Goal: Information Seeking & Learning: Learn about a topic

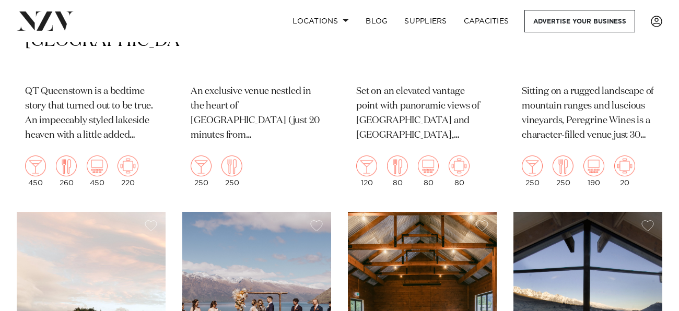
scroll to position [676, 0]
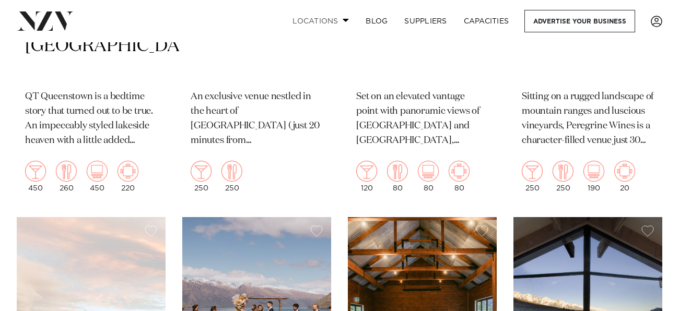
click at [318, 11] on link "Locations" at bounding box center [320, 21] width 73 height 22
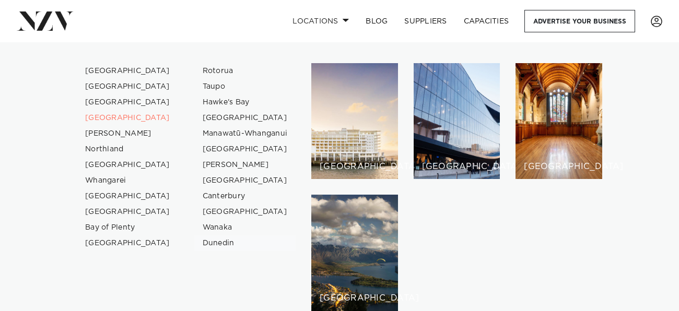
click at [218, 242] on link "Dunedin" at bounding box center [245, 243] width 102 height 16
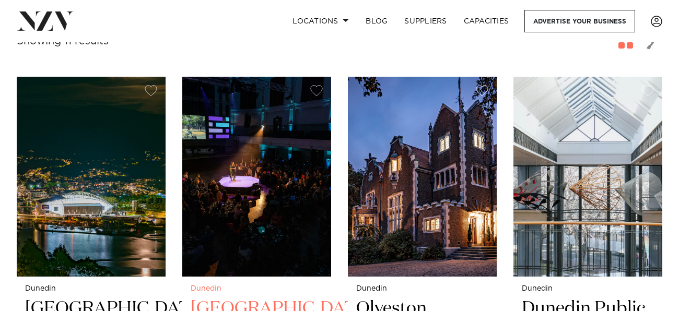
scroll to position [367, 0]
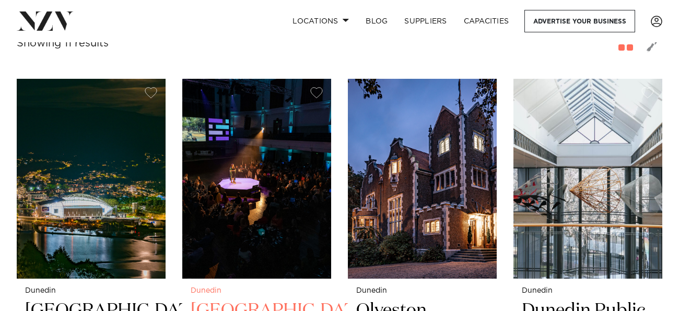
click at [241, 94] on img at bounding box center [256, 178] width 149 height 199
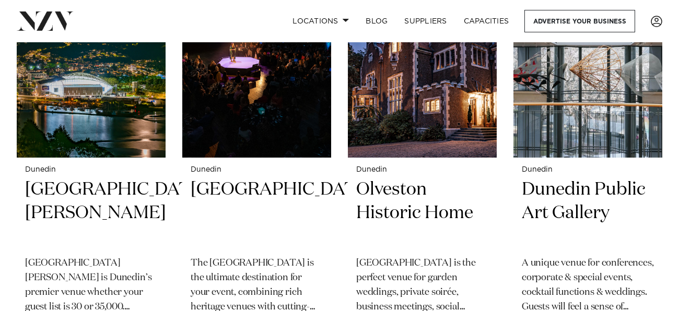
scroll to position [488, 0]
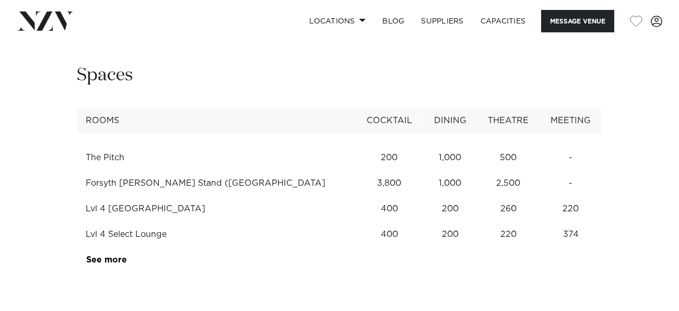
scroll to position [1402, 0]
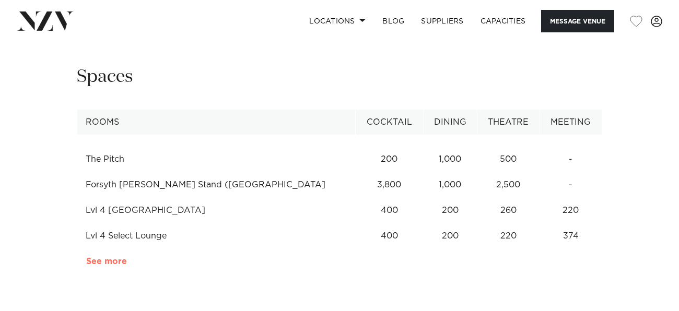
click at [102, 257] on link "See more" at bounding box center [126, 261] width 81 height 8
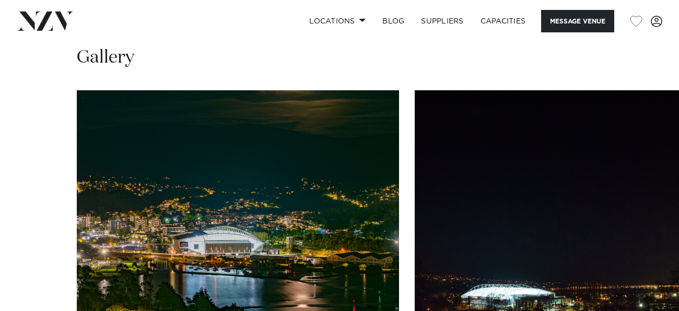
scroll to position [1050, 0]
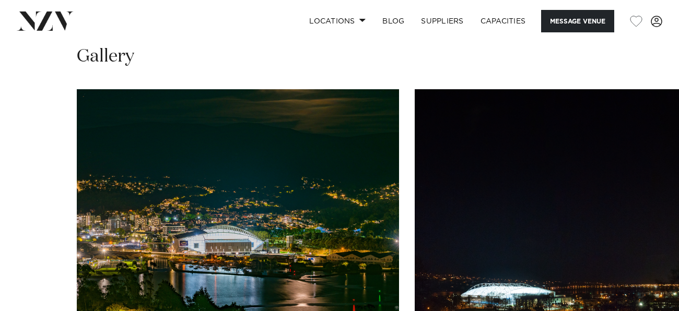
click at [647, 268] on swiper-container at bounding box center [339, 232] width 679 height 287
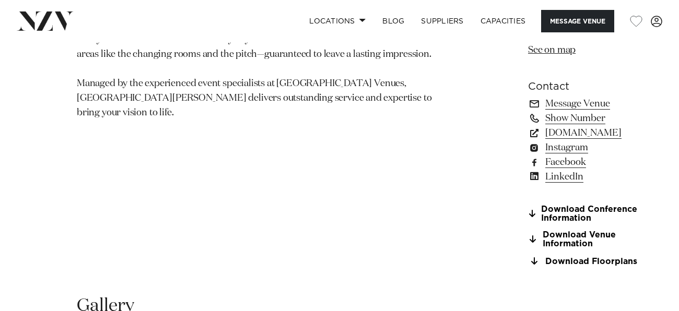
scroll to position [748, 0]
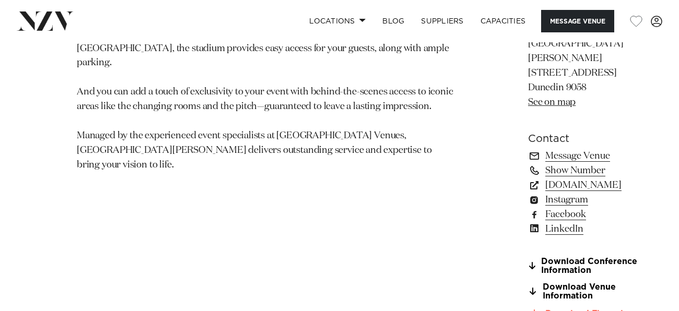
click at [539, 309] on link "Download Floorplans" at bounding box center [585, 313] width 114 height 9
click at [562, 283] on link "Download Venue Information" at bounding box center [585, 292] width 114 height 18
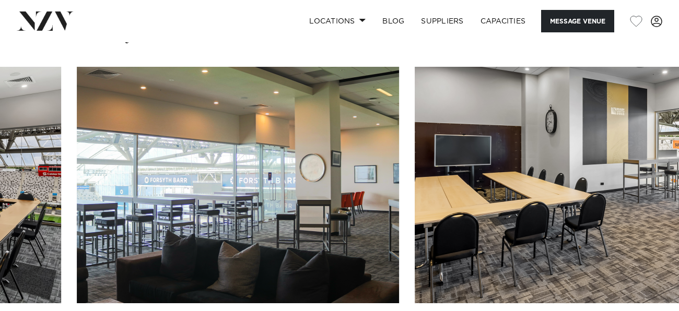
scroll to position [1073, 0]
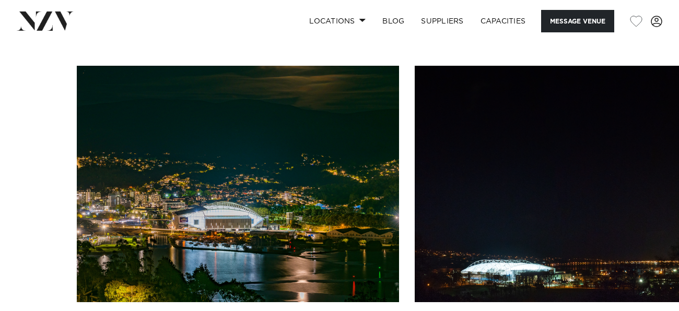
click at [644, 244] on swiper-container at bounding box center [339, 209] width 679 height 287
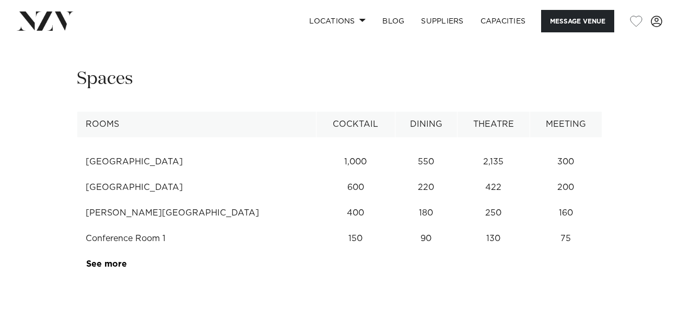
scroll to position [1370, 0]
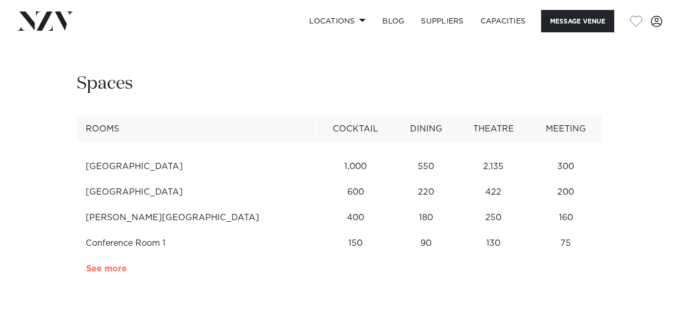
click at [108, 265] on link "See more" at bounding box center [126, 269] width 81 height 8
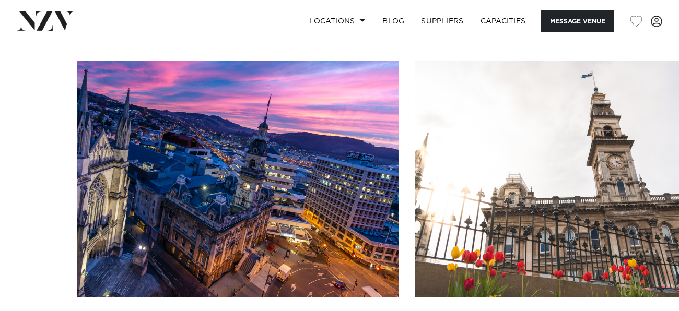
scroll to position [1053, 0]
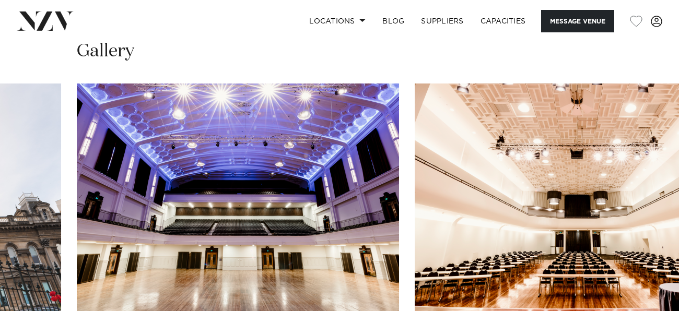
scroll to position [1029, 0]
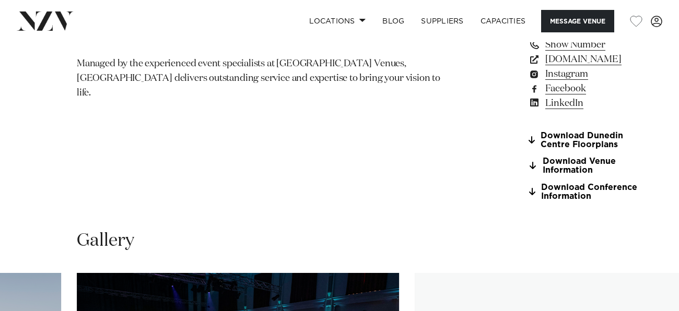
scroll to position [840, 0]
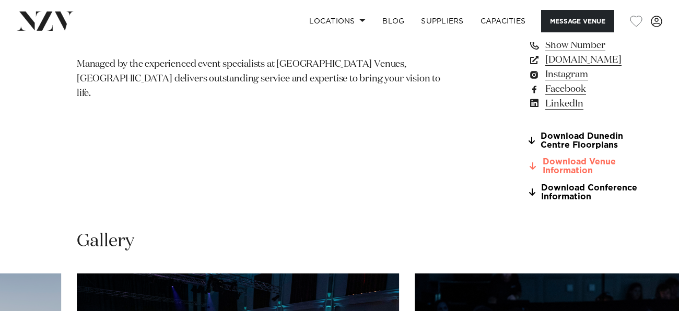
click at [539, 158] on link "Download Venue Information" at bounding box center [584, 167] width 113 height 18
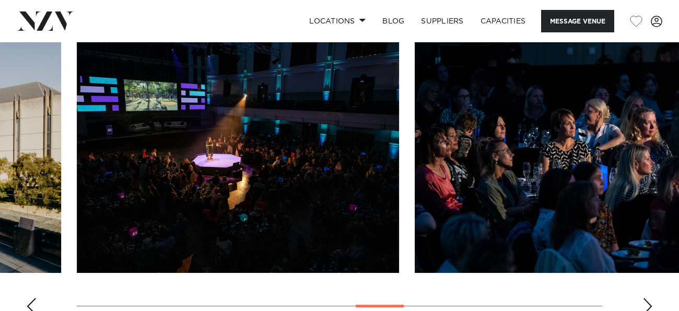
scroll to position [1081, 0]
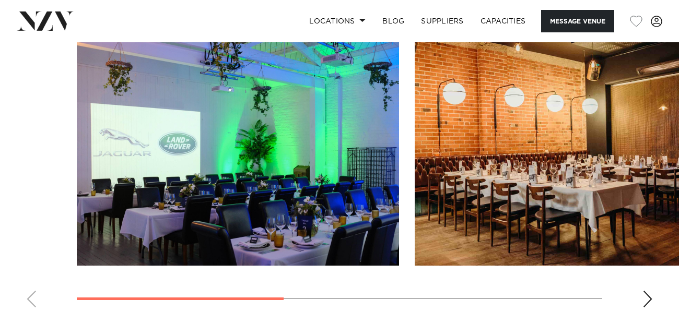
scroll to position [763, 0]
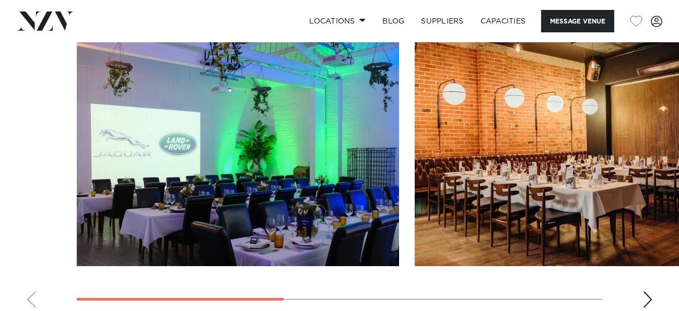
click at [645, 292] on div "Next slide" at bounding box center [647, 299] width 10 height 17
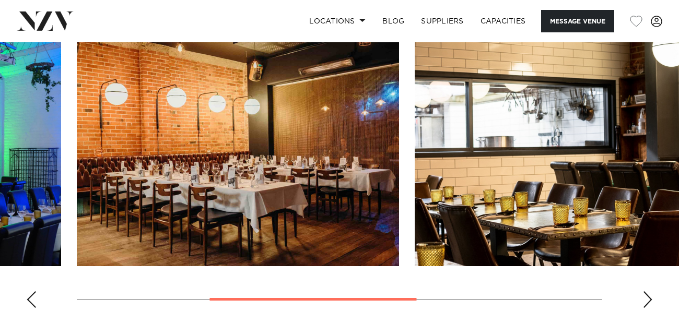
click at [645, 292] on div "Next slide" at bounding box center [647, 299] width 10 height 17
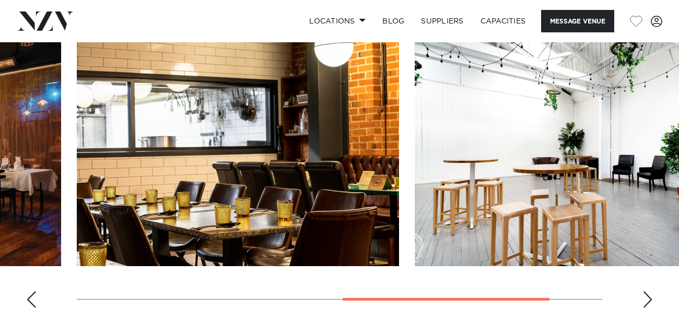
click at [645, 292] on div "Next slide" at bounding box center [647, 299] width 10 height 17
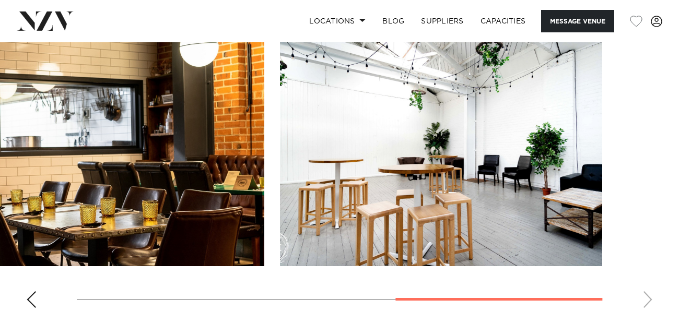
click at [645, 292] on swiper-container at bounding box center [339, 173] width 679 height 287
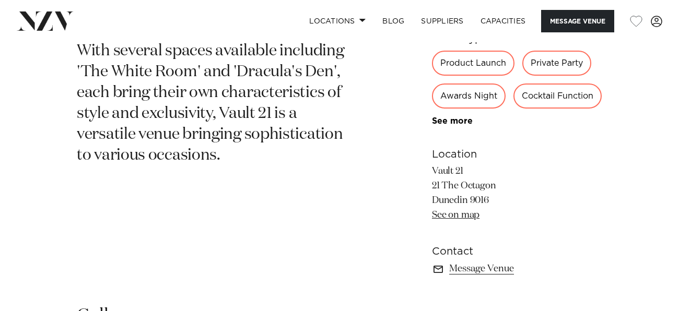
scroll to position [437, 0]
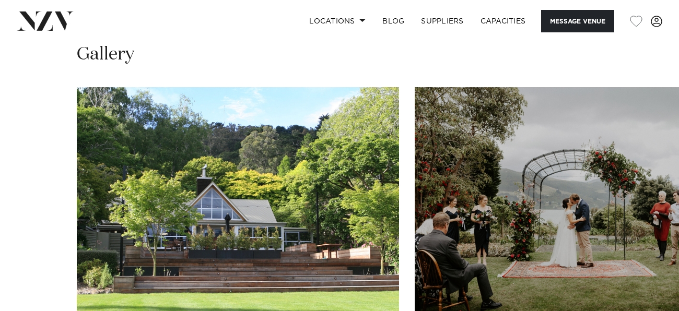
scroll to position [767, 0]
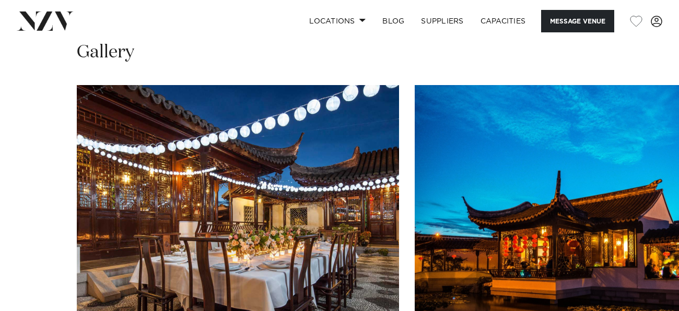
scroll to position [784, 0]
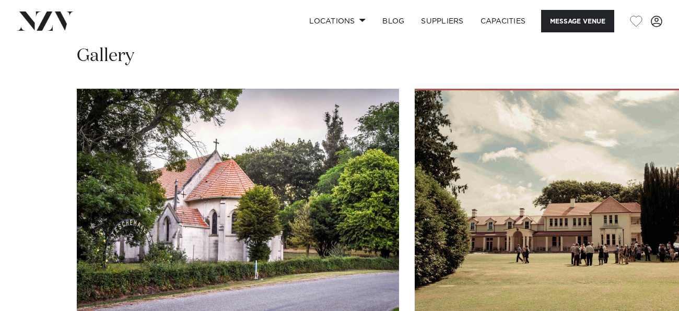
scroll to position [770, 0]
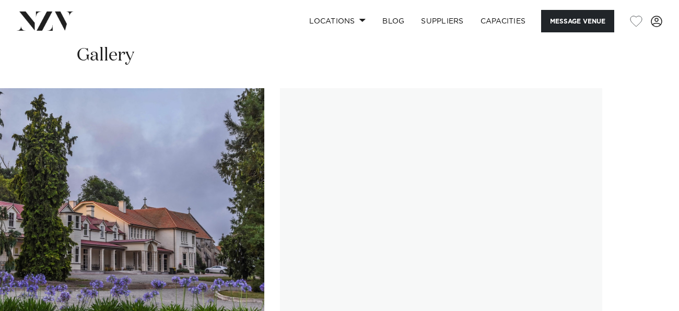
click at [644, 298] on swiper-container at bounding box center [339, 231] width 679 height 287
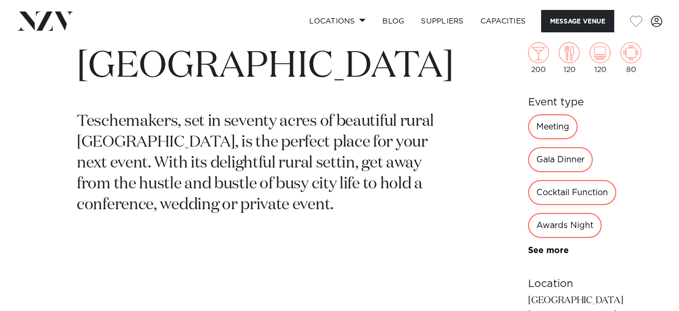
scroll to position [373, 0]
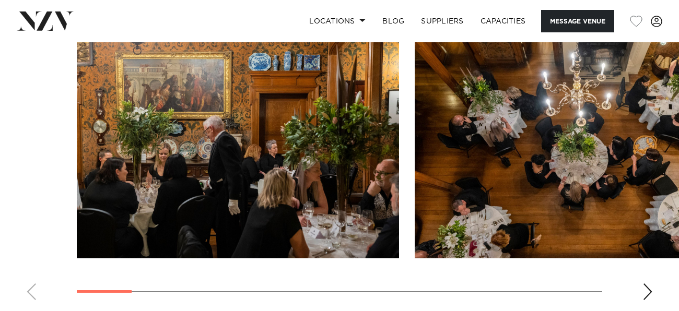
scroll to position [967, 0]
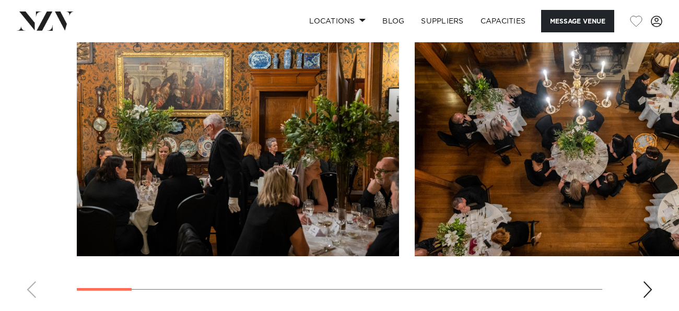
click at [640, 275] on swiper-container at bounding box center [339, 163] width 679 height 287
click at [643, 281] on div "Next slide" at bounding box center [647, 289] width 10 height 17
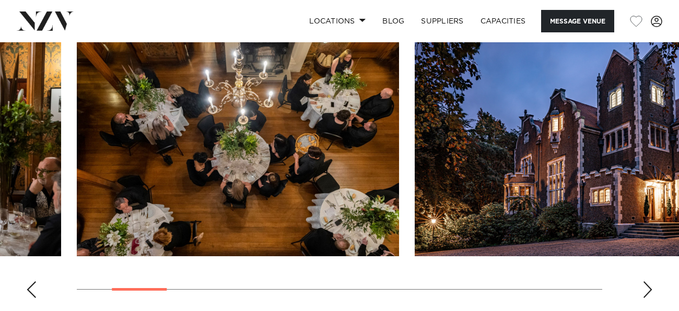
click at [643, 281] on div "Next slide" at bounding box center [647, 289] width 10 height 17
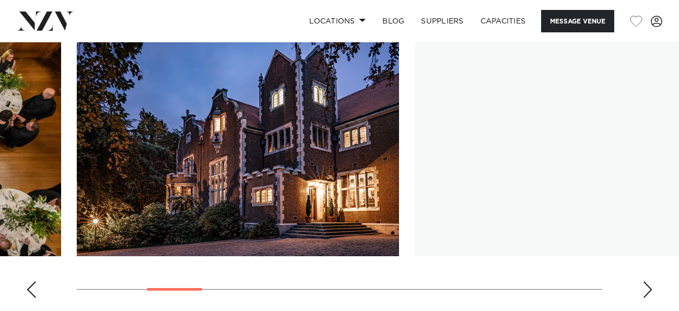
click at [643, 281] on div "Next slide" at bounding box center [647, 289] width 10 height 17
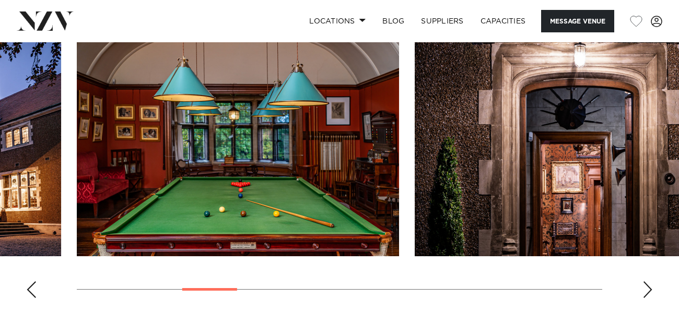
click at [643, 281] on div "Next slide" at bounding box center [647, 289] width 10 height 17
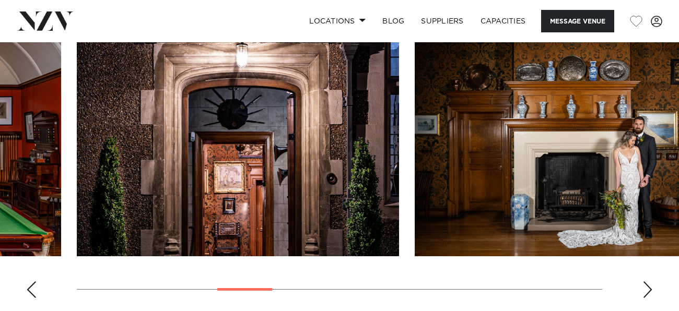
click at [643, 281] on div "Next slide" at bounding box center [647, 289] width 10 height 17
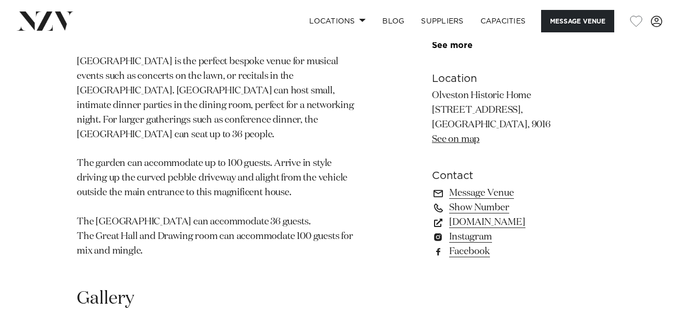
scroll to position [650, 0]
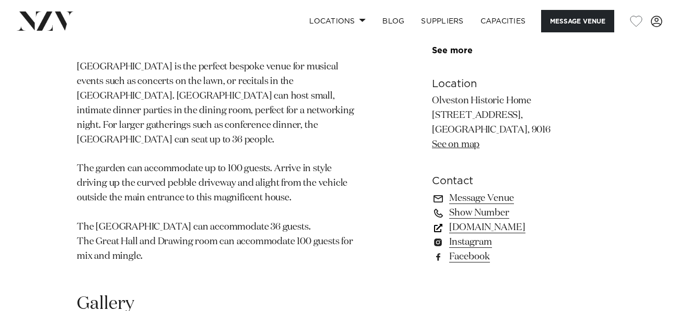
click at [488, 220] on link "www.olveston.co.nz" at bounding box center [517, 227] width 170 height 15
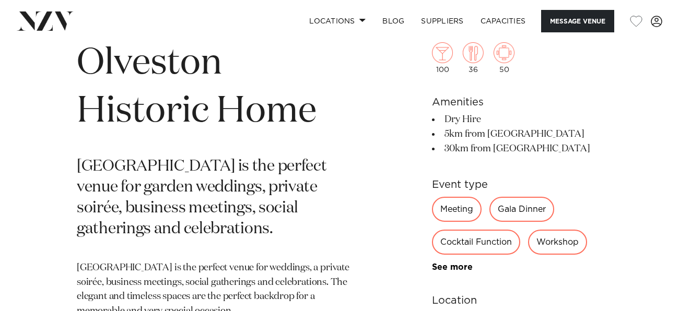
scroll to position [402, 0]
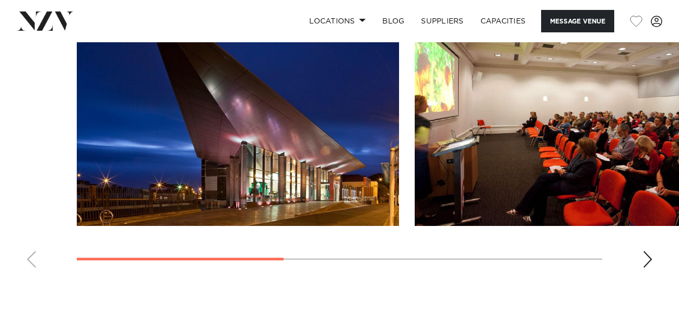
scroll to position [802, 0]
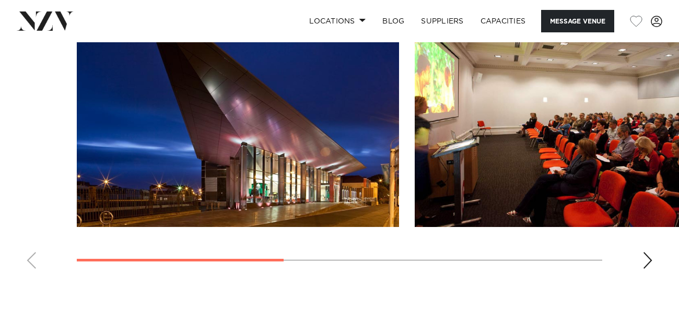
click at [642, 261] on div "Next slide" at bounding box center [647, 260] width 10 height 17
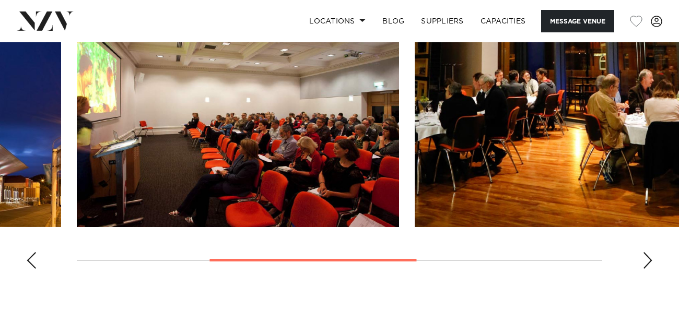
click at [642, 261] on div "Next slide" at bounding box center [647, 260] width 10 height 17
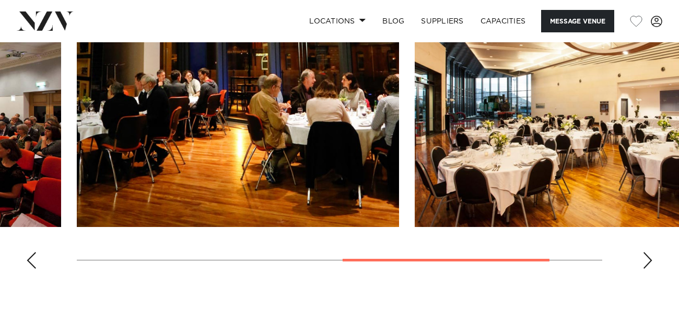
click at [642, 261] on div "Next slide" at bounding box center [647, 260] width 10 height 17
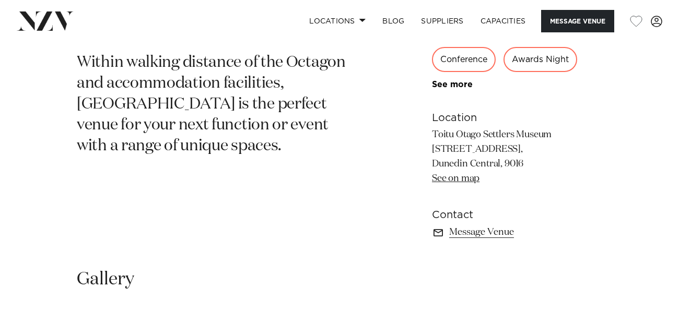
scroll to position [490, 0]
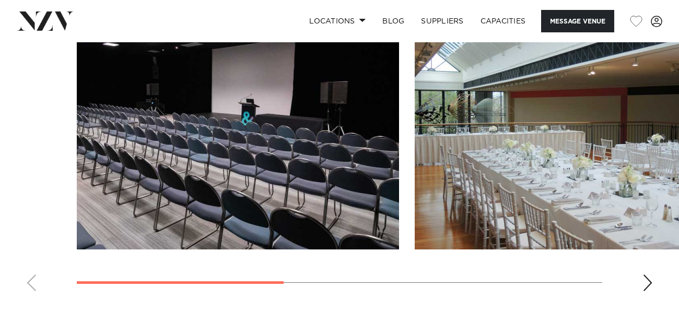
scroll to position [777, 0]
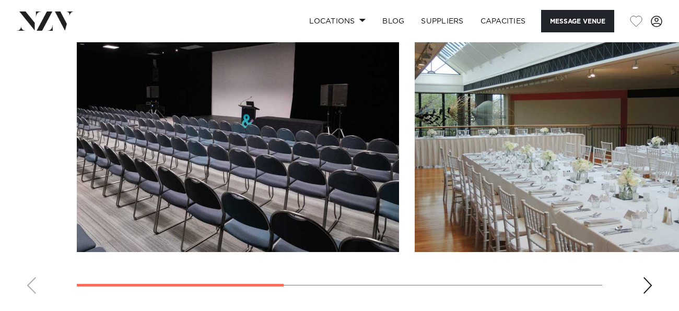
click at [649, 277] on div "Next slide" at bounding box center [647, 285] width 10 height 17
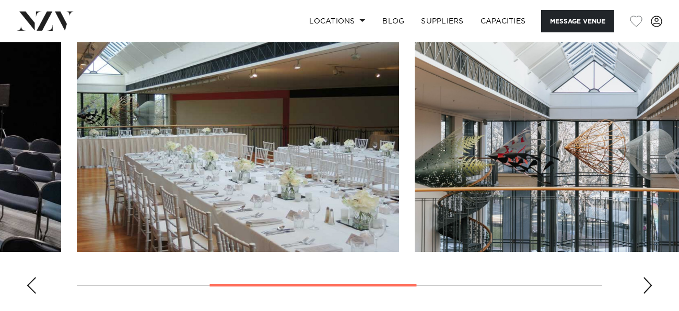
click at [649, 277] on div "Next slide" at bounding box center [647, 285] width 10 height 17
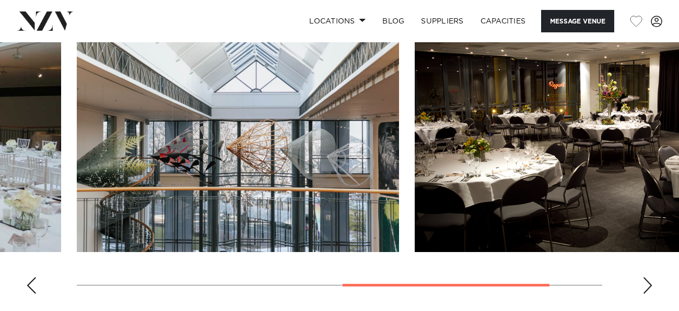
click at [649, 277] on div "Next slide" at bounding box center [647, 285] width 10 height 17
